Goal: Task Accomplishment & Management: Use online tool/utility

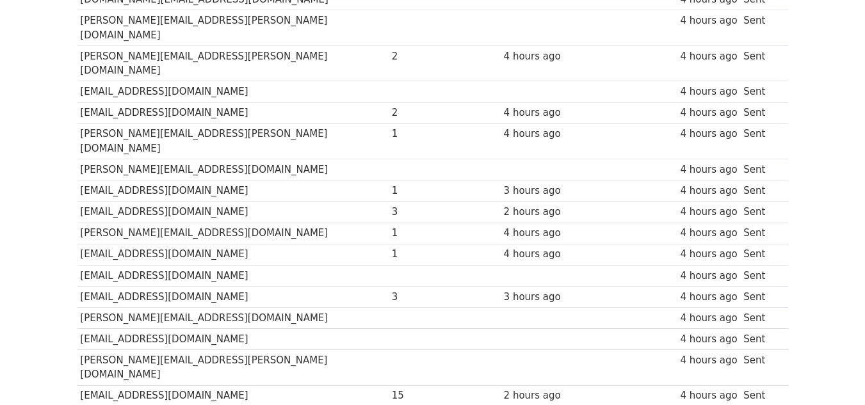
scroll to position [245, 0]
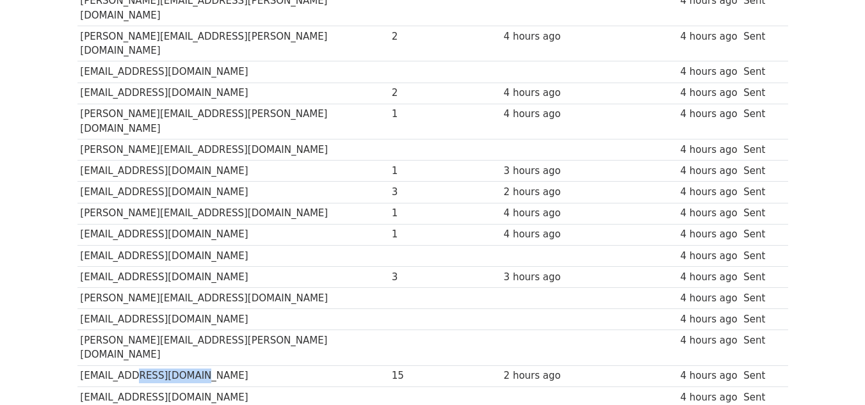
drag, startPoint x: 234, startPoint y: 323, endPoint x: 135, endPoint y: 321, distance: 99.3
click at [135, 366] on td "[EMAIL_ADDRESS][DOMAIN_NAME]" at bounding box center [232, 376] width 311 height 21
copy td "[DOMAIN_NAME]"
click at [209, 266] on td "[EMAIL_ADDRESS][DOMAIN_NAME]" at bounding box center [232, 276] width 311 height 21
click at [27, 158] on body "MergeMail Campaigns Templates Reports Open Gmail Daily emails left: 31 Help [EM…" at bounding box center [432, 361] width 865 height 1213
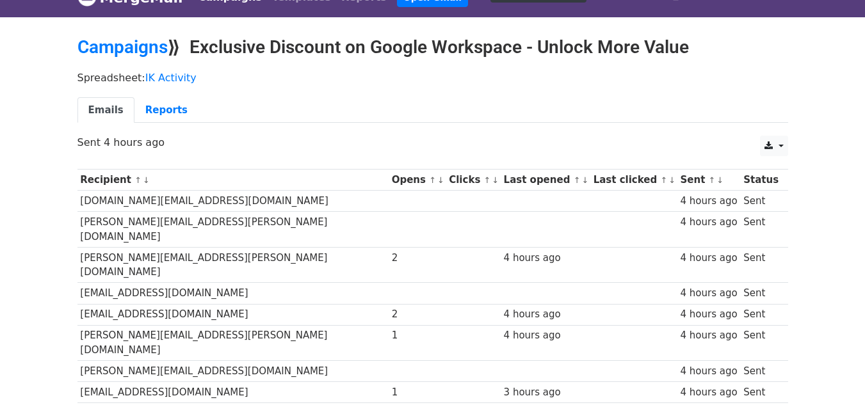
scroll to position [0, 0]
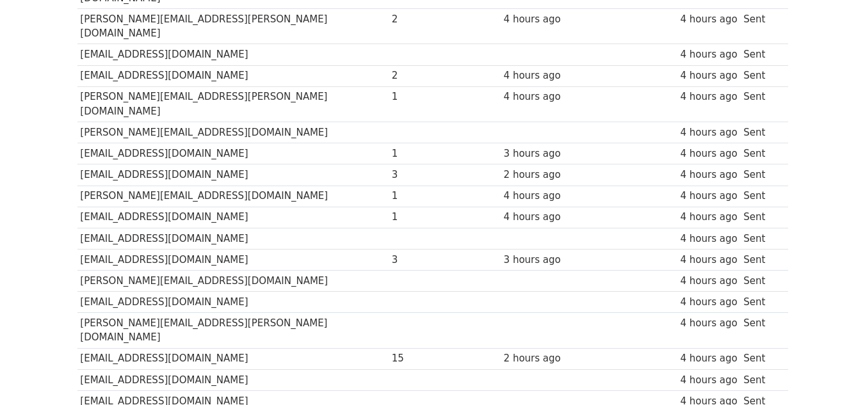
click at [27, 158] on body "MergeMail Campaigns Templates Reports Open Gmail Daily emails left: 31 Help [EM…" at bounding box center [432, 344] width 865 height 1213
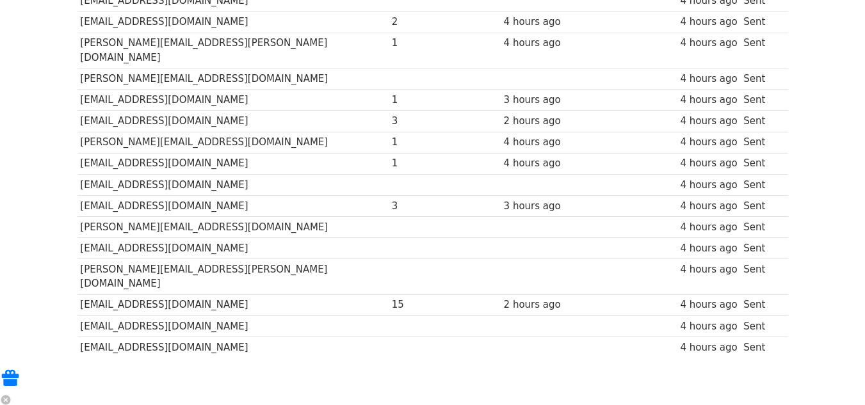
scroll to position [324, 0]
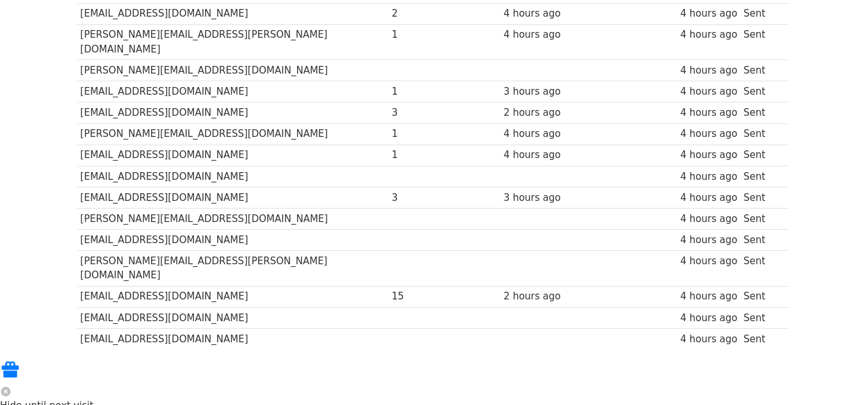
click at [27, 158] on body "MergeMail Campaigns Templates Reports Open Gmail Daily emails left: 31 Help [EM…" at bounding box center [432, 282] width 865 height 1213
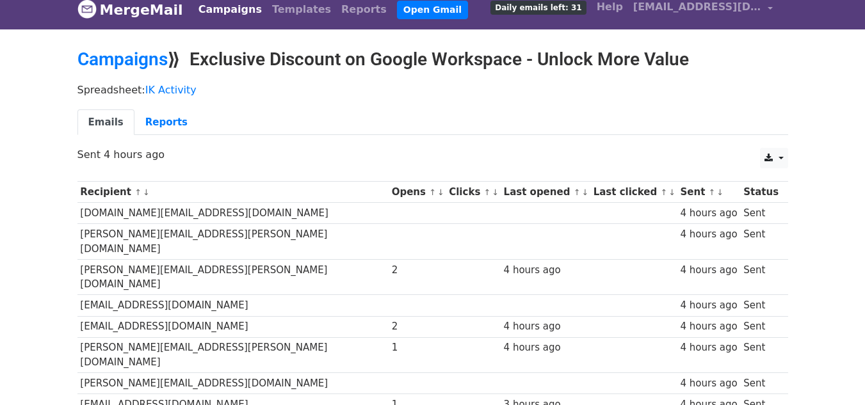
scroll to position [0, 0]
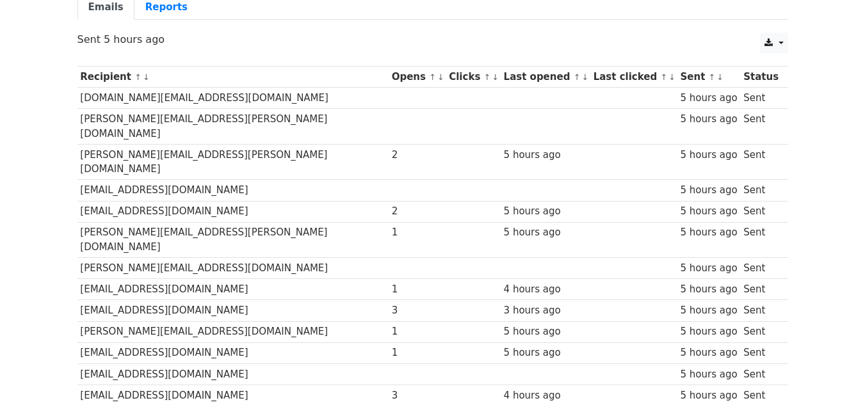
scroll to position [127, 0]
click at [177, 279] on td "[EMAIL_ADDRESS][DOMAIN_NAME]" at bounding box center [232, 289] width 311 height 21
drag, startPoint x: 177, startPoint y: 241, endPoint x: 122, endPoint y: 245, distance: 55.2
click at [122, 279] on td "[EMAIL_ADDRESS][DOMAIN_NAME]" at bounding box center [232, 289] width 311 height 21
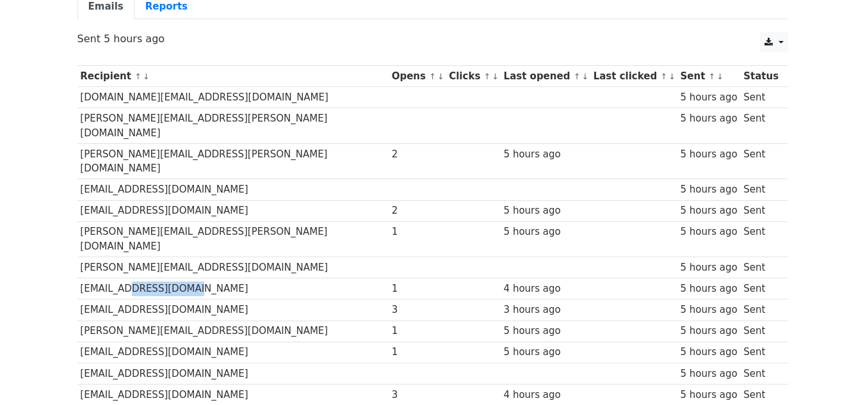
copy td "[DOMAIN_NAME]"
